Goal: Task Accomplishment & Management: Complete application form

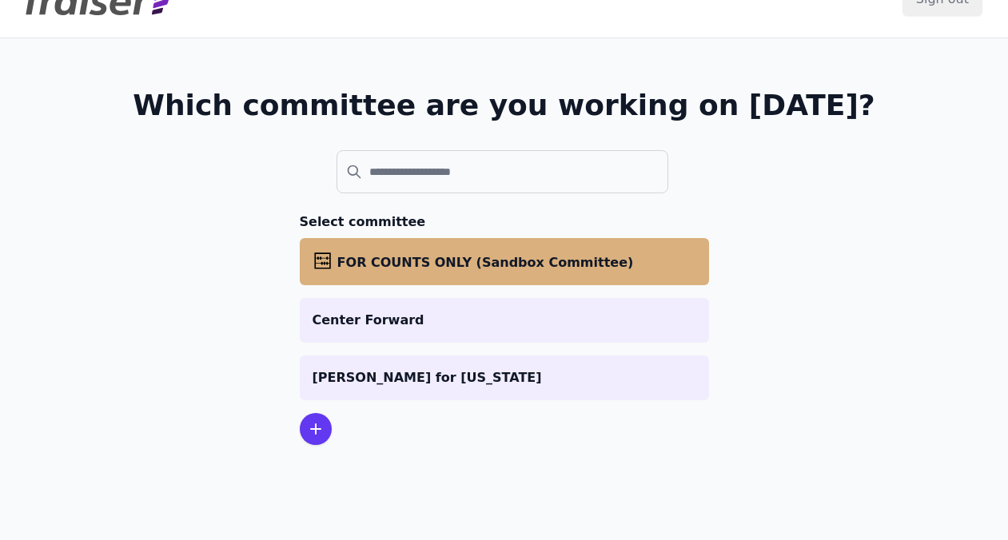
scroll to position [41, 0]
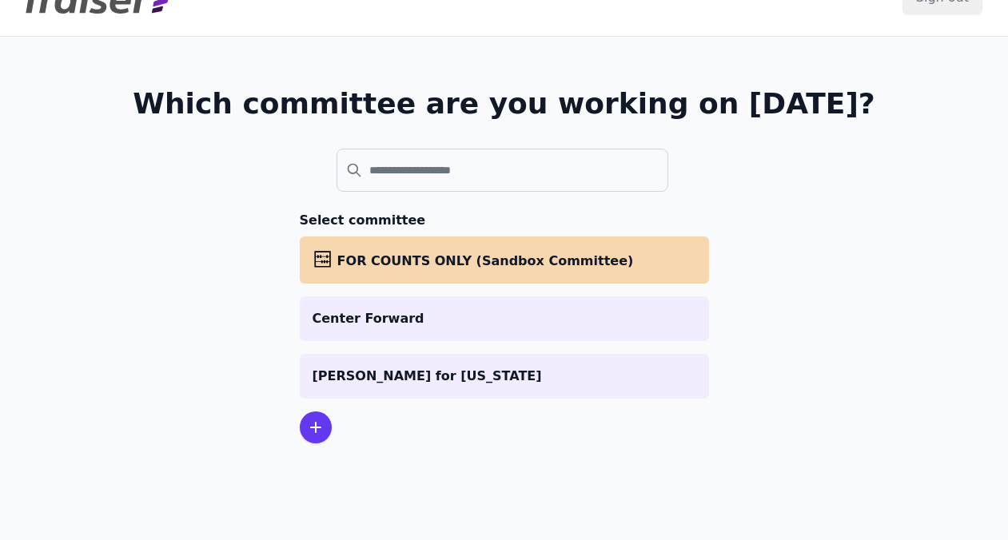
click at [318, 424] on icon at bounding box center [315, 427] width 19 height 19
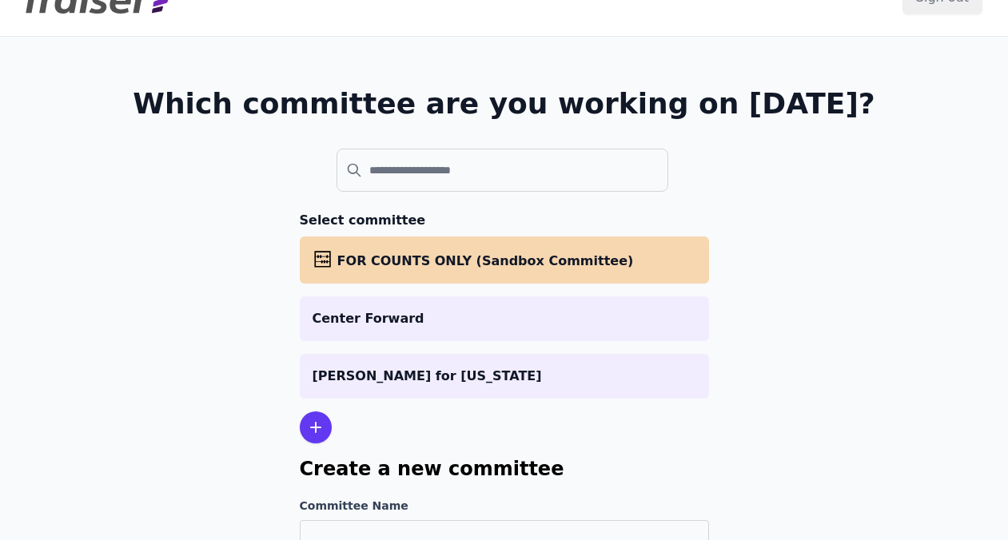
scroll to position [151, 0]
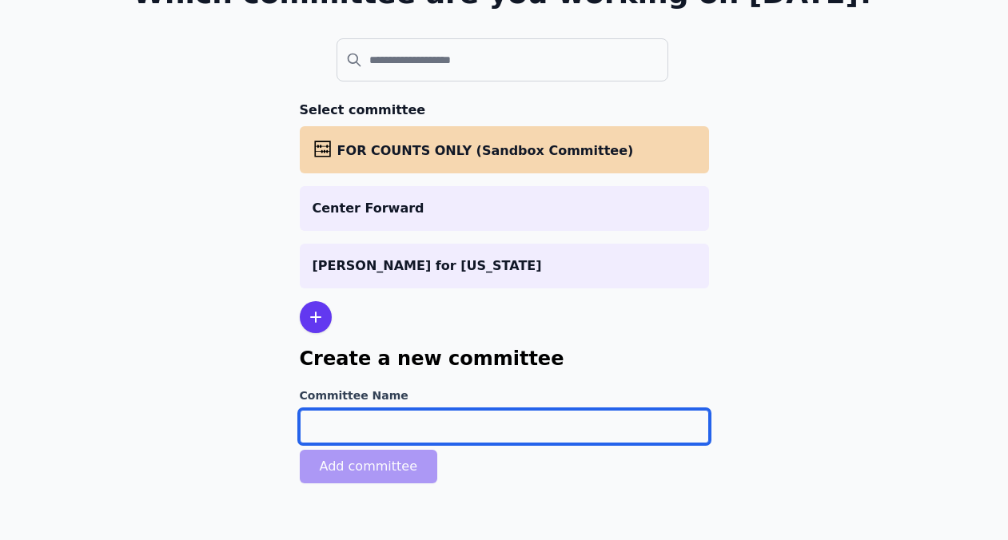
click at [319, 423] on input "Committee Name" at bounding box center [504, 427] width 409 height 34
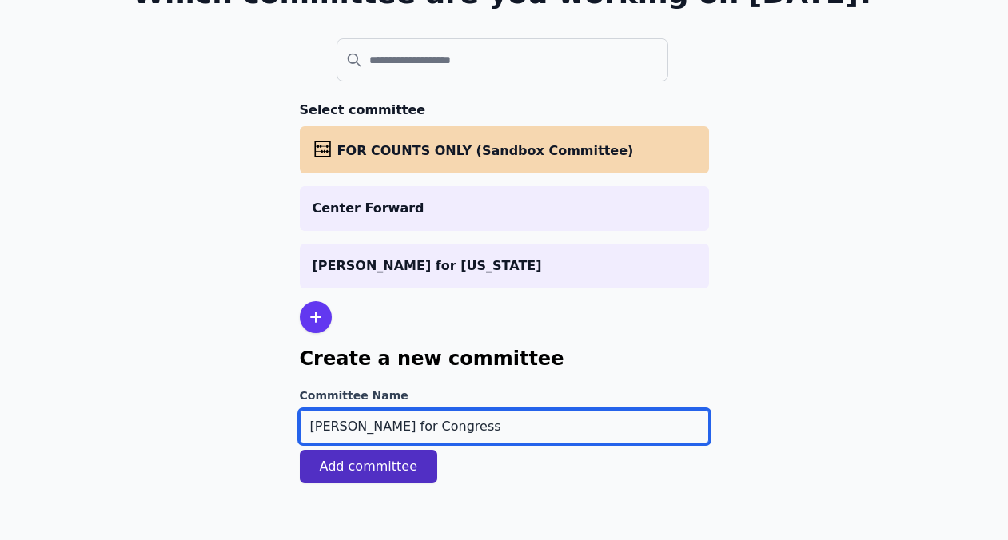
type input "[PERSON_NAME] for Congress"
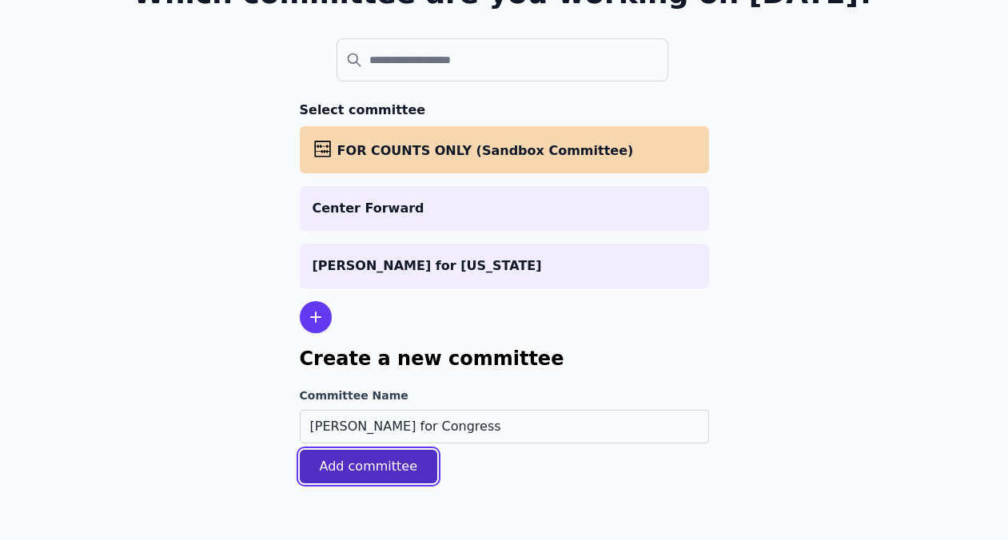
click at [384, 459] on button "Add committee" at bounding box center [369, 467] width 138 height 34
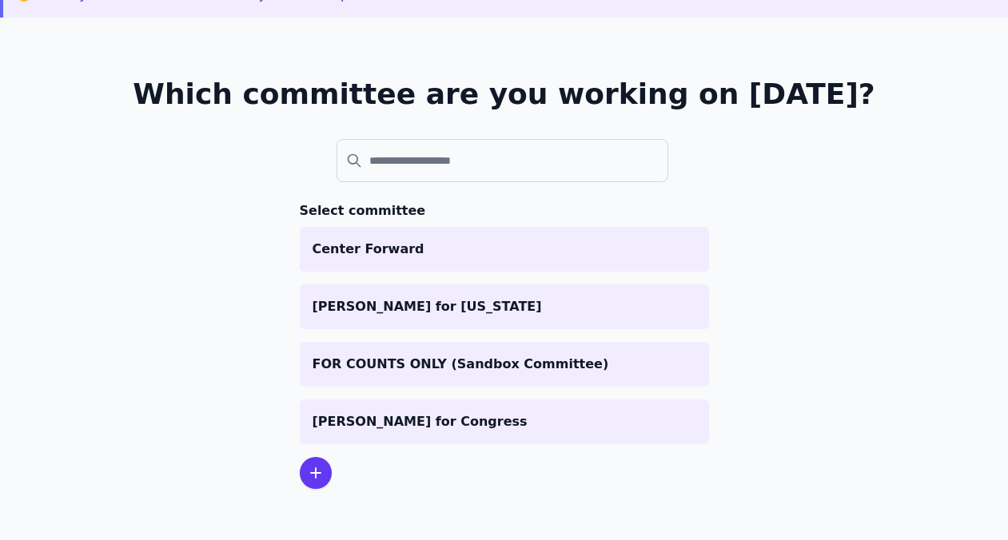
scroll to position [105, 0]
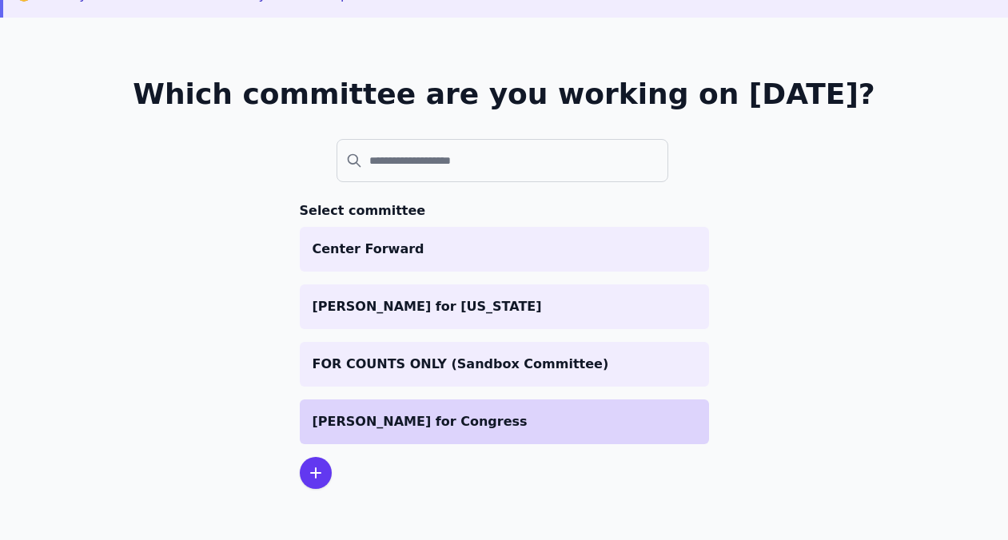
click at [388, 426] on p "[PERSON_NAME] for Congress" at bounding box center [505, 421] width 384 height 19
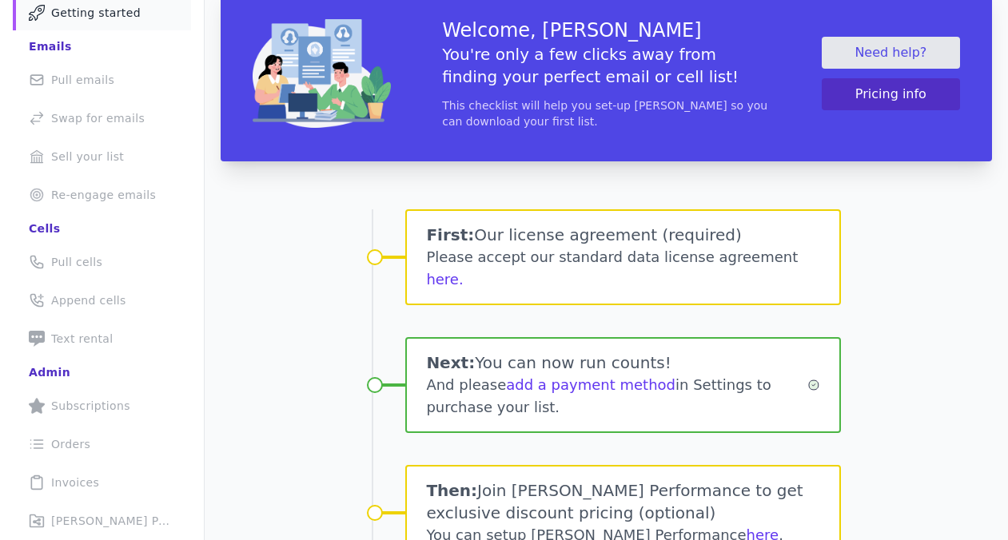
scroll to position [109, 0]
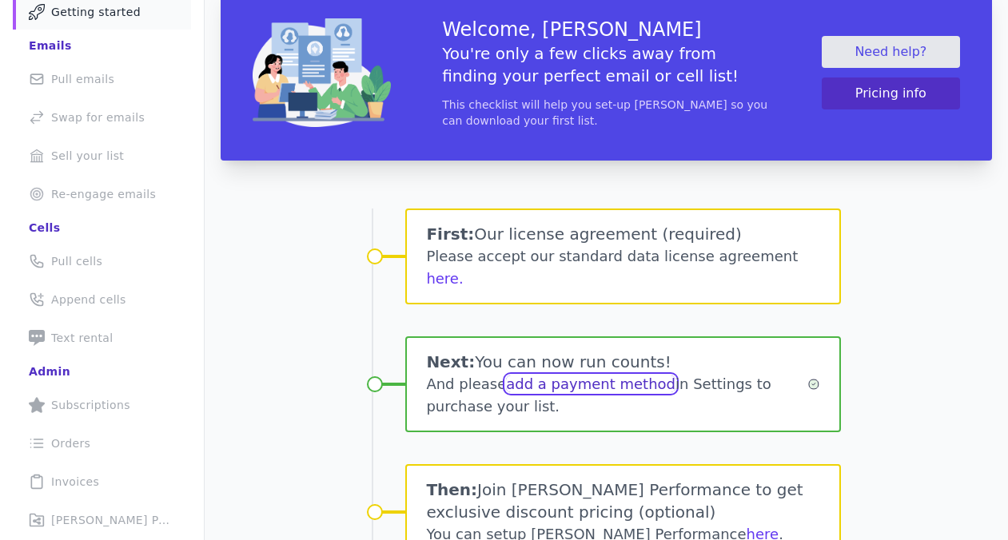
click at [578, 376] on link "add a payment method" at bounding box center [590, 384] width 169 height 17
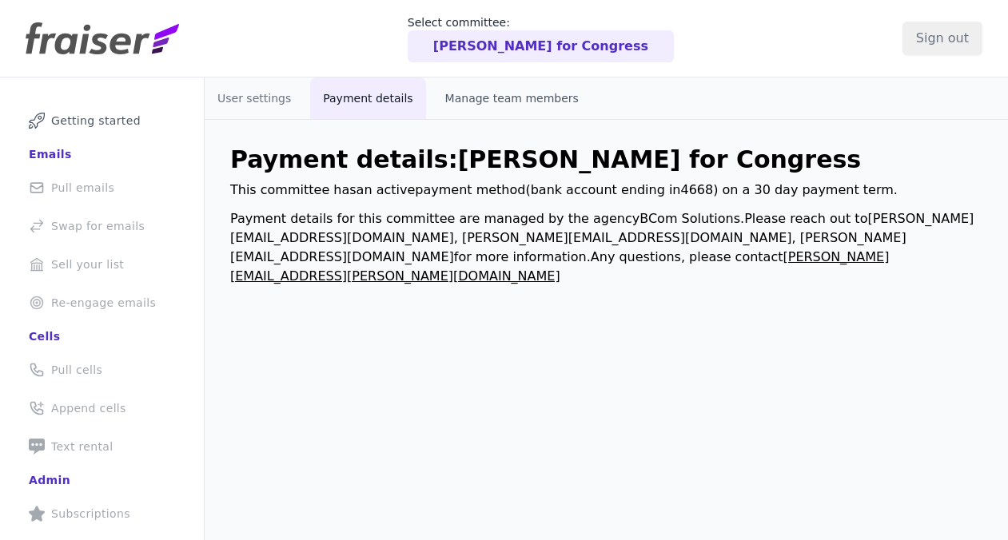
click at [477, 94] on button "Manage team members" at bounding box center [511, 99] width 159 height 42
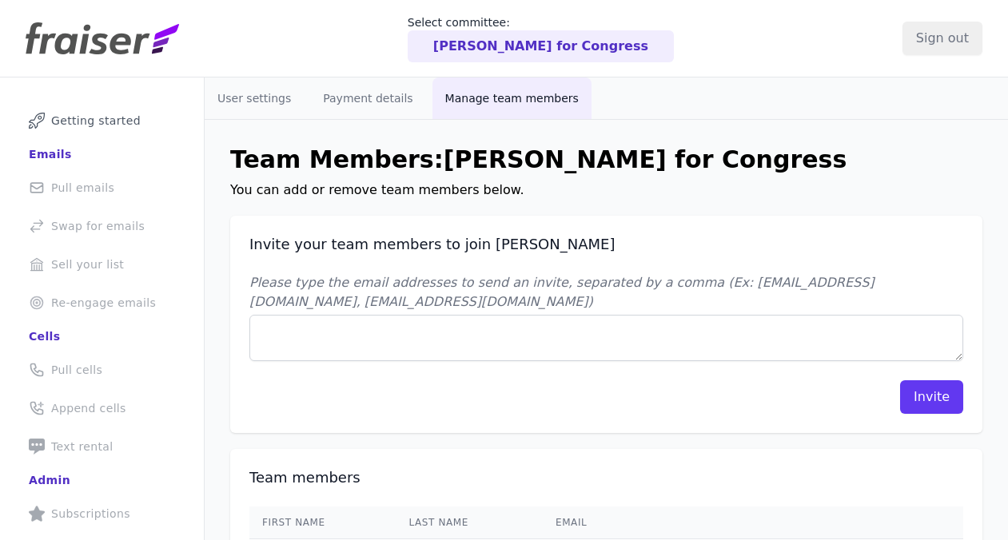
click at [102, 191] on li "Mail Icon Outline of a mail envelope Pull emails" at bounding box center [102, 187] width 178 height 35
click at [81, 188] on li "Mail Icon Outline of a mail envelope Pull emails" at bounding box center [102, 187] width 178 height 35
click at [78, 237] on li "Swap Icon Outline of a swap Swap for emails" at bounding box center [102, 226] width 178 height 35
click at [78, 120] on span "Getting started" at bounding box center [96, 121] width 90 height 16
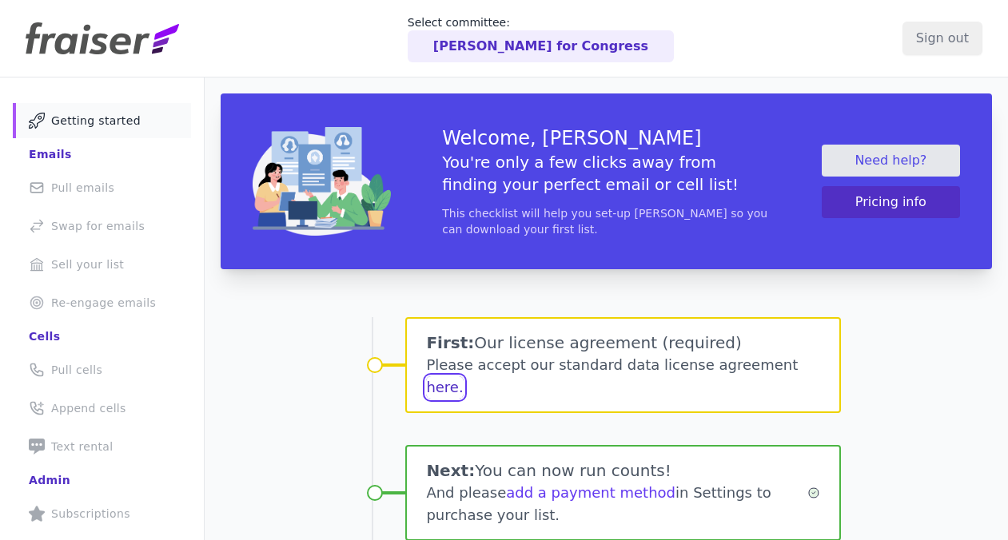
click at [463, 376] on button "here." at bounding box center [444, 387] width 37 height 22
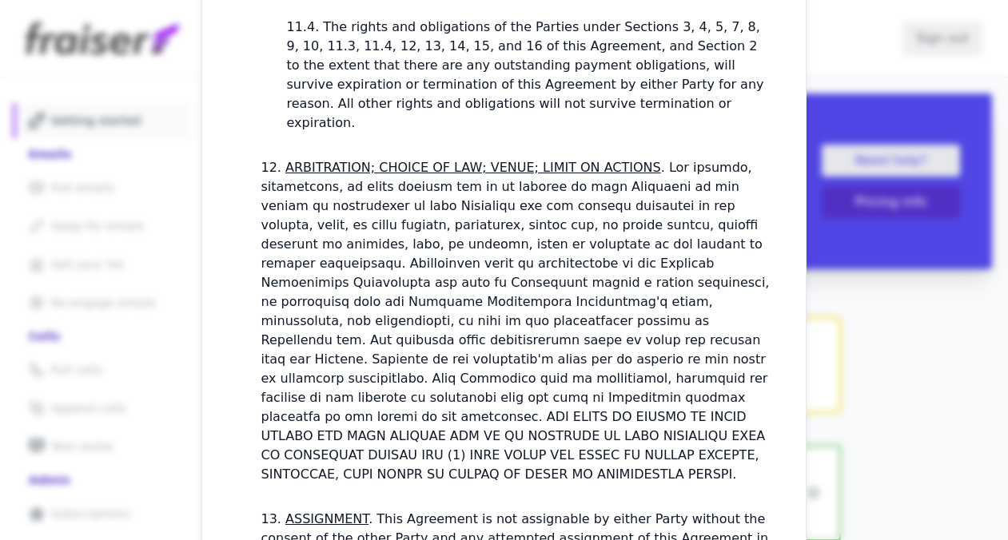
scroll to position [4905, 0]
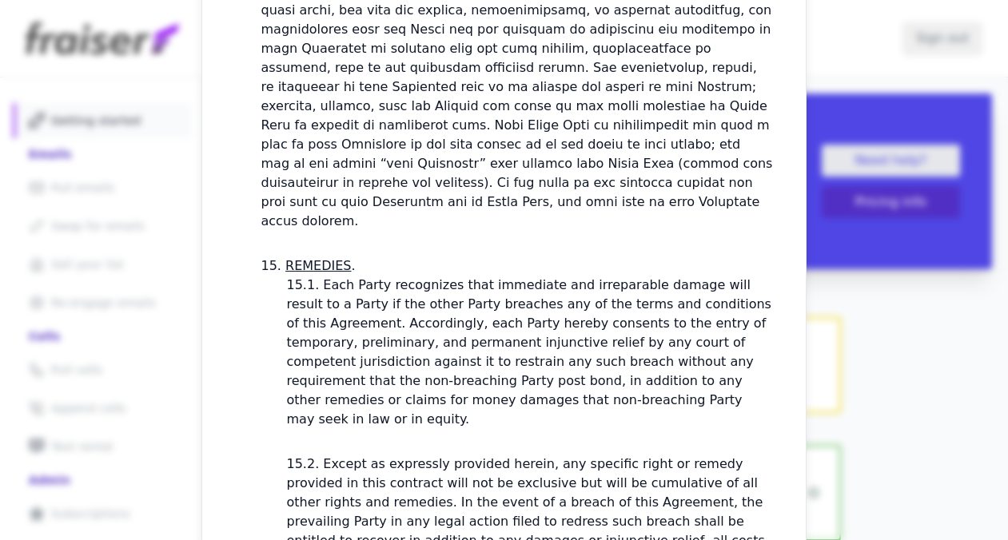
checkbox input "true"
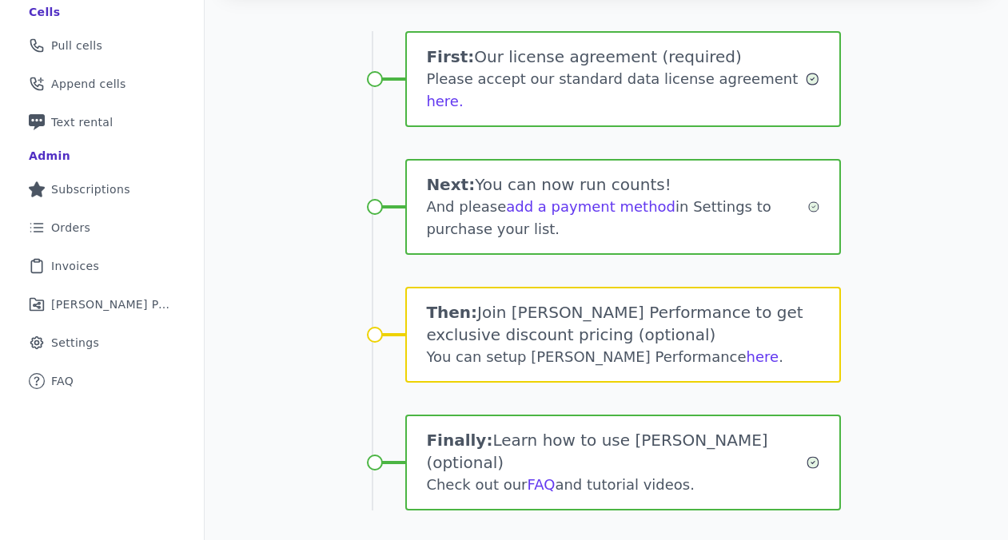
scroll to position [337, 0]
